Goal: Information Seeking & Learning: Learn about a topic

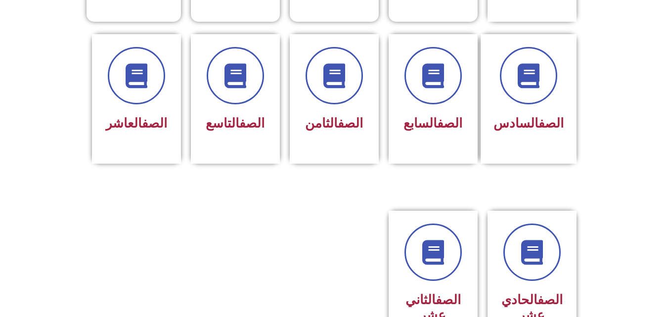
scroll to position [404, 0]
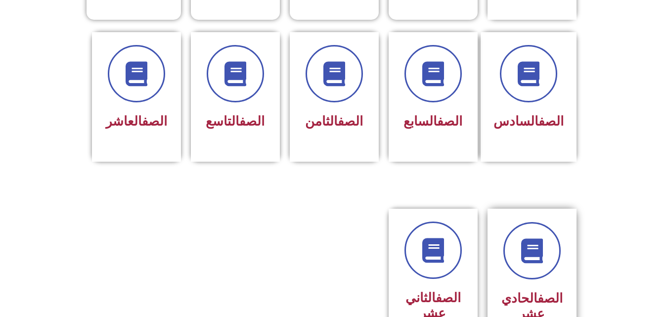
click at [552, 268] on div "الصف الحادي عشر" at bounding box center [532, 274] width 62 height 104
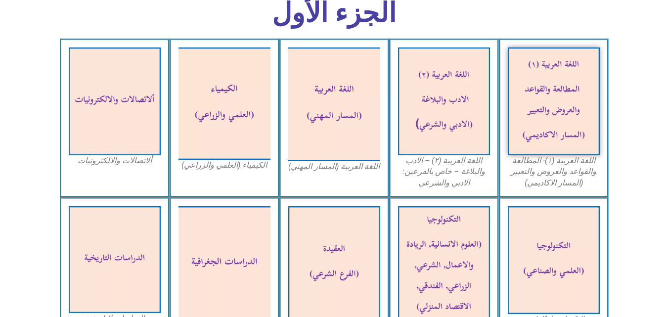
scroll to position [308, 0]
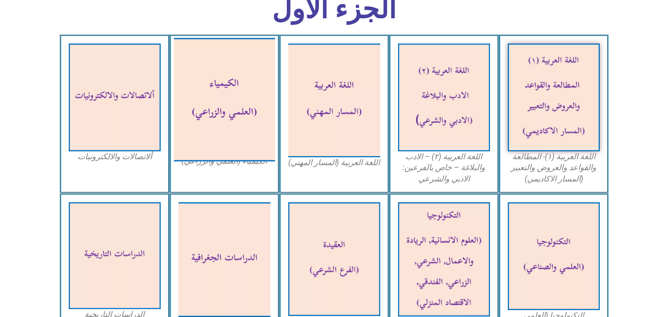
click at [212, 100] on img at bounding box center [224, 100] width 101 height 124
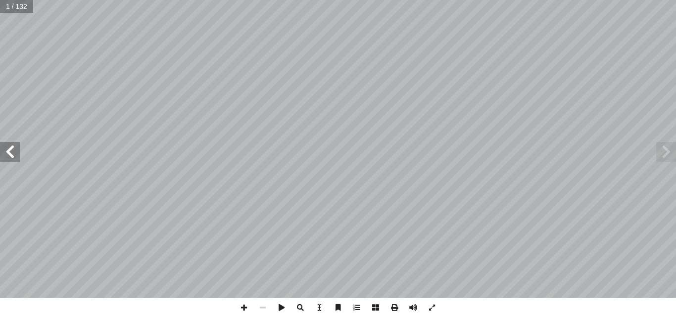
click at [5, 156] on span at bounding box center [10, 152] width 20 height 20
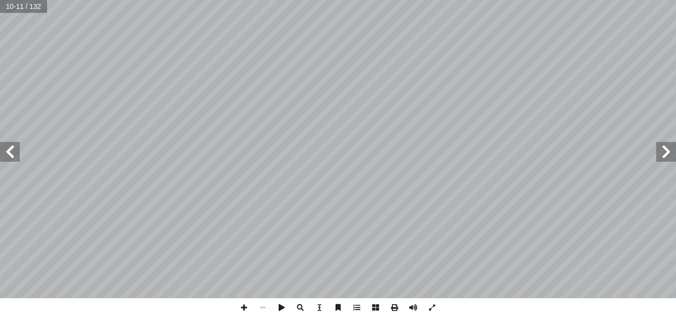
click at [5, 156] on span at bounding box center [10, 152] width 20 height 20
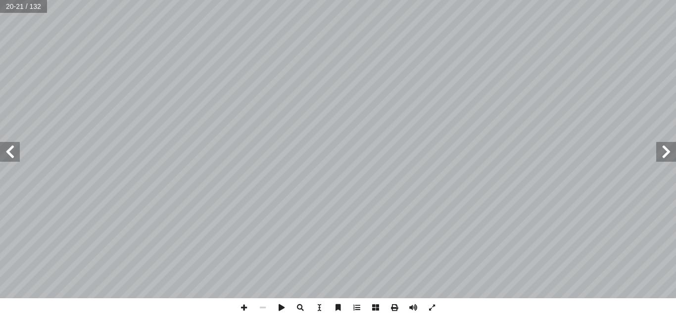
click at [5, 156] on span at bounding box center [10, 152] width 20 height 20
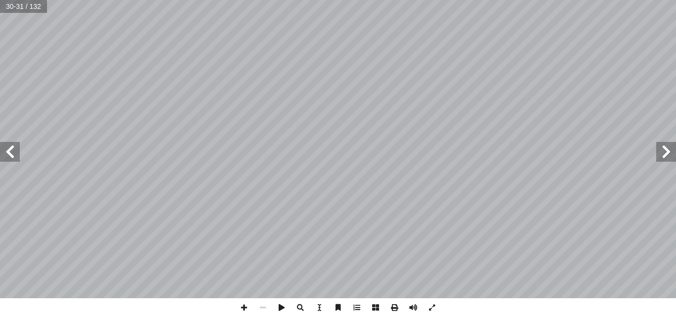
click at [5, 156] on span at bounding box center [10, 152] width 20 height 20
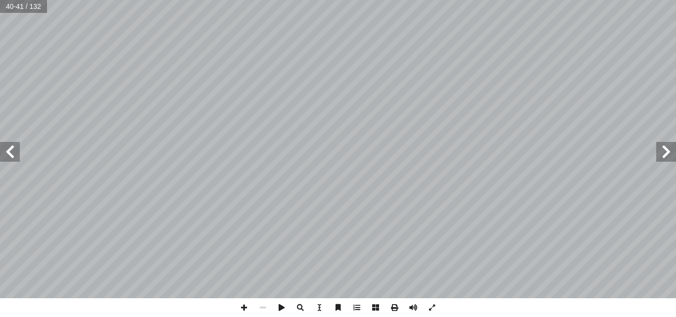
click at [5, 156] on span at bounding box center [10, 152] width 20 height 20
